Goal: Task Accomplishment & Management: Use online tool/utility

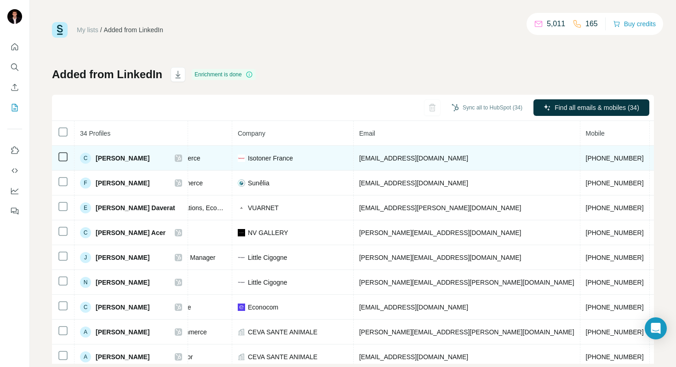
scroll to position [0, 211]
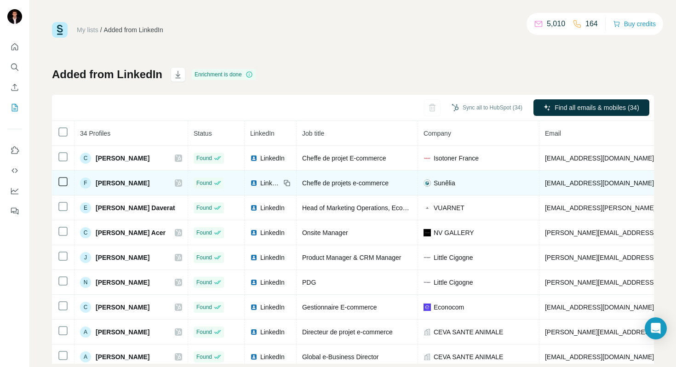
scroll to position [0, 211]
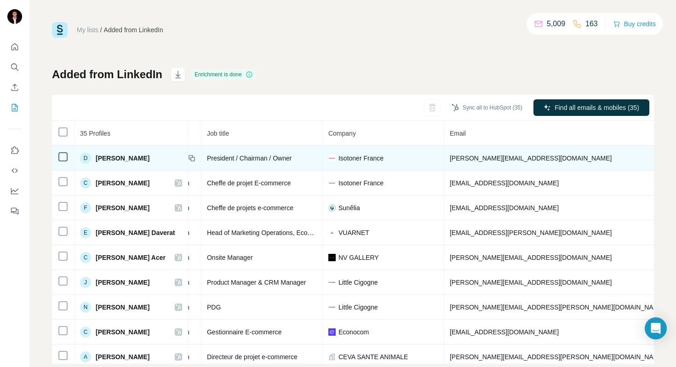
scroll to position [0, 138]
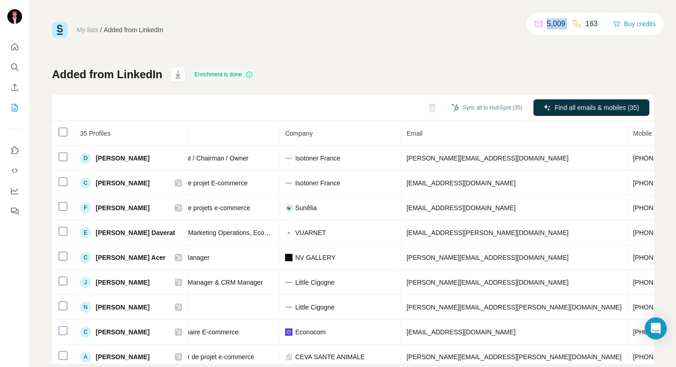
drag, startPoint x: 581, startPoint y: 23, endPoint x: 599, endPoint y: 23, distance: 17.9
click at [599, 23] on div "5,009 163 Buy credits" at bounding box center [594, 24] width 137 height 22
